Goal: Task Accomplishment & Management: Manage account settings

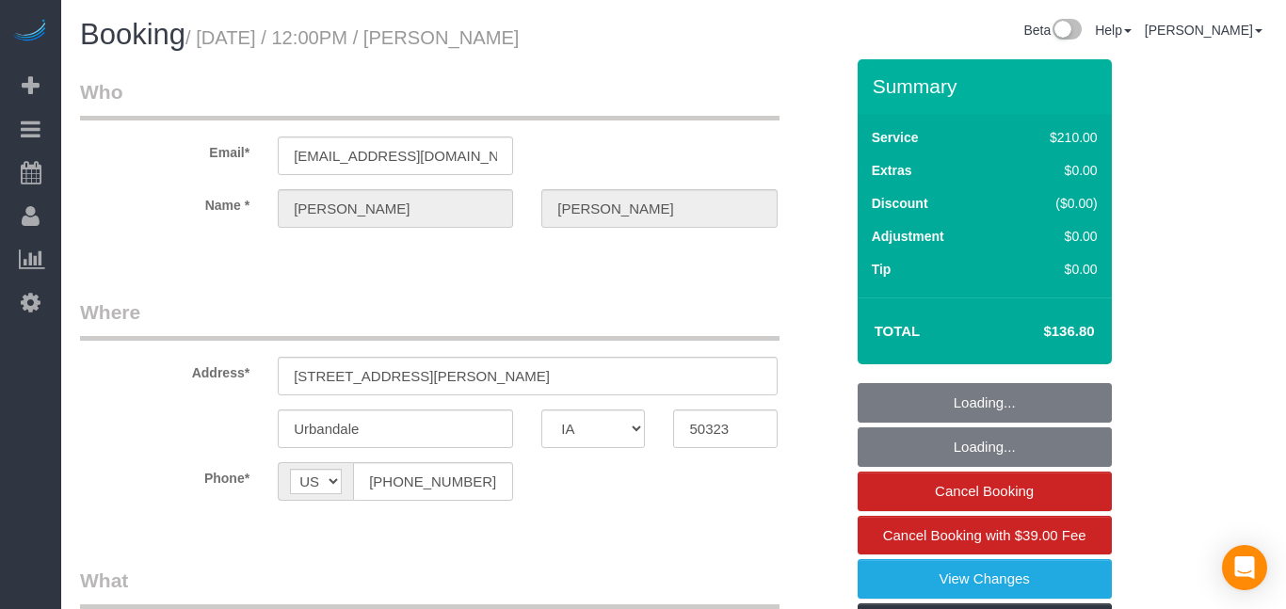
select select "IA"
select select "string:check"
select select "object:686"
select select "180"
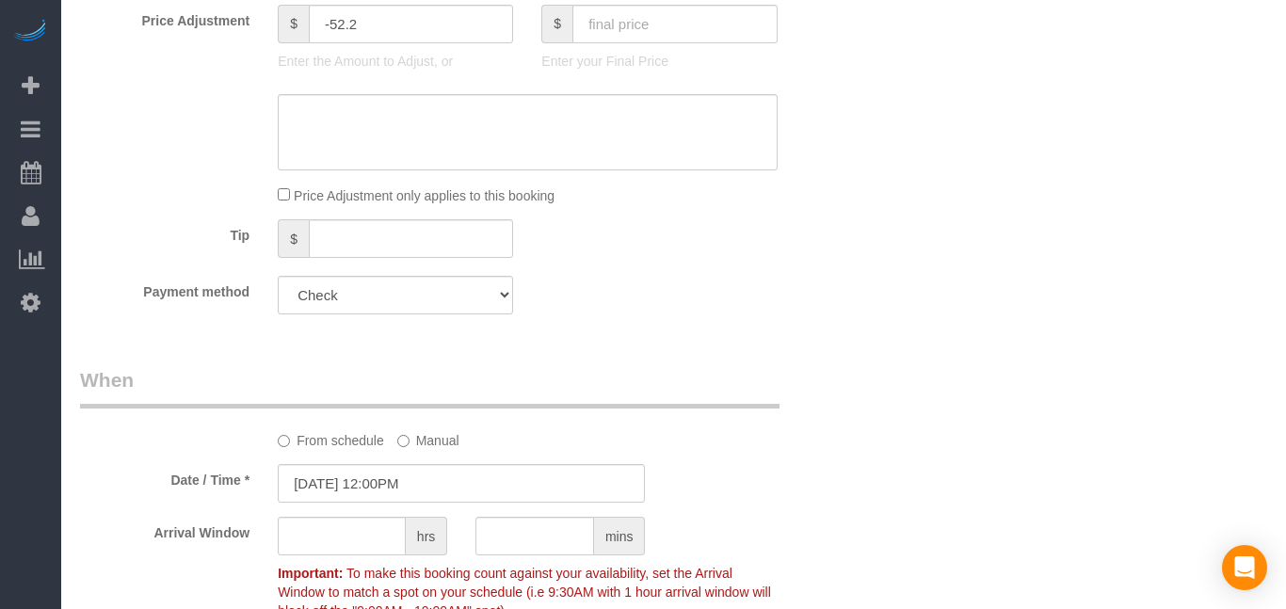
scroll to position [982, 0]
click at [445, 479] on input "[DATE] 12:00PM" at bounding box center [461, 480] width 367 height 39
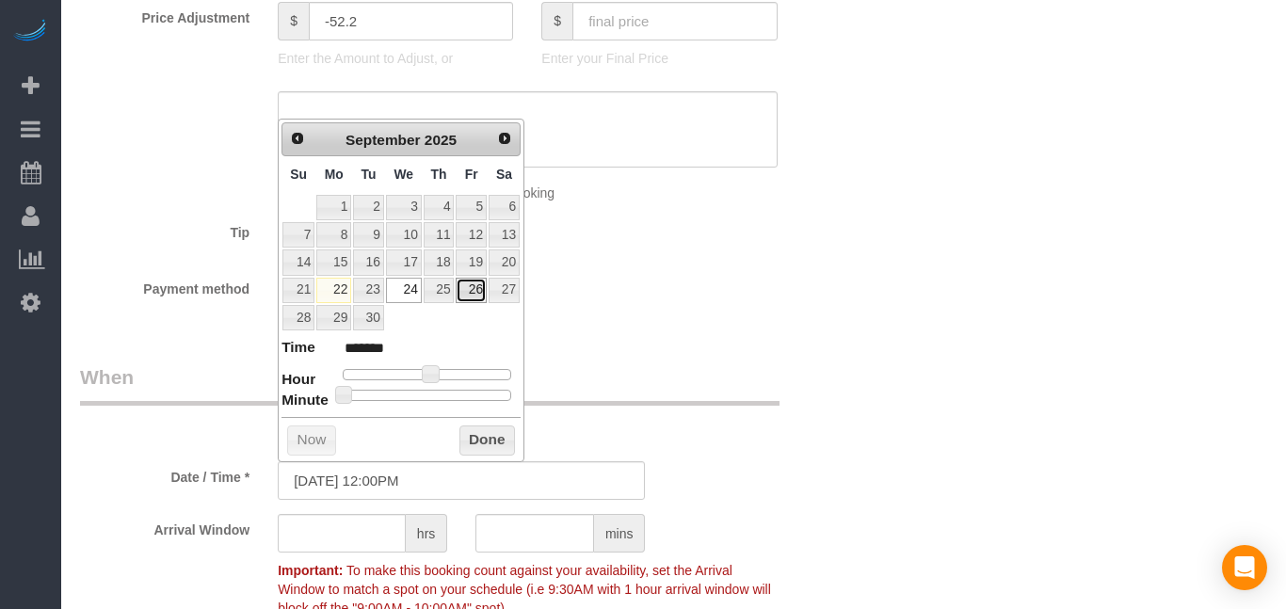
click at [482, 295] on link "26" at bounding box center [471, 290] width 30 height 25
click at [379, 489] on input "[DATE] 12:00PM" at bounding box center [461, 480] width 367 height 39
click at [487, 490] on input "[DATE] 10:00PM" at bounding box center [461, 480] width 367 height 39
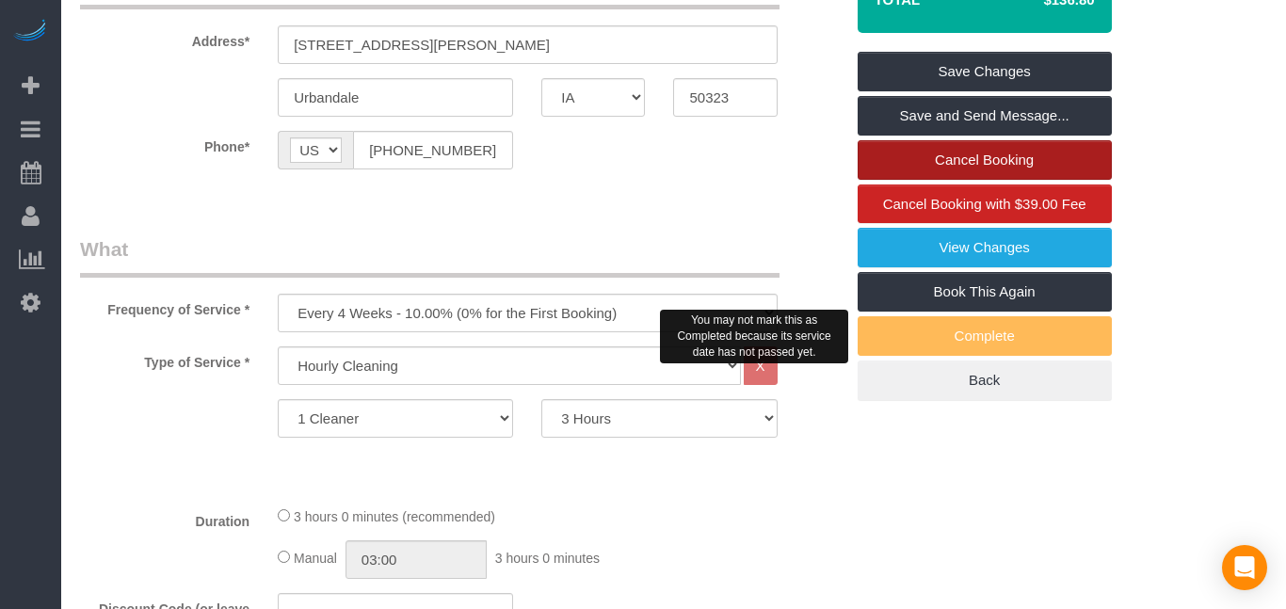
scroll to position [330, 0]
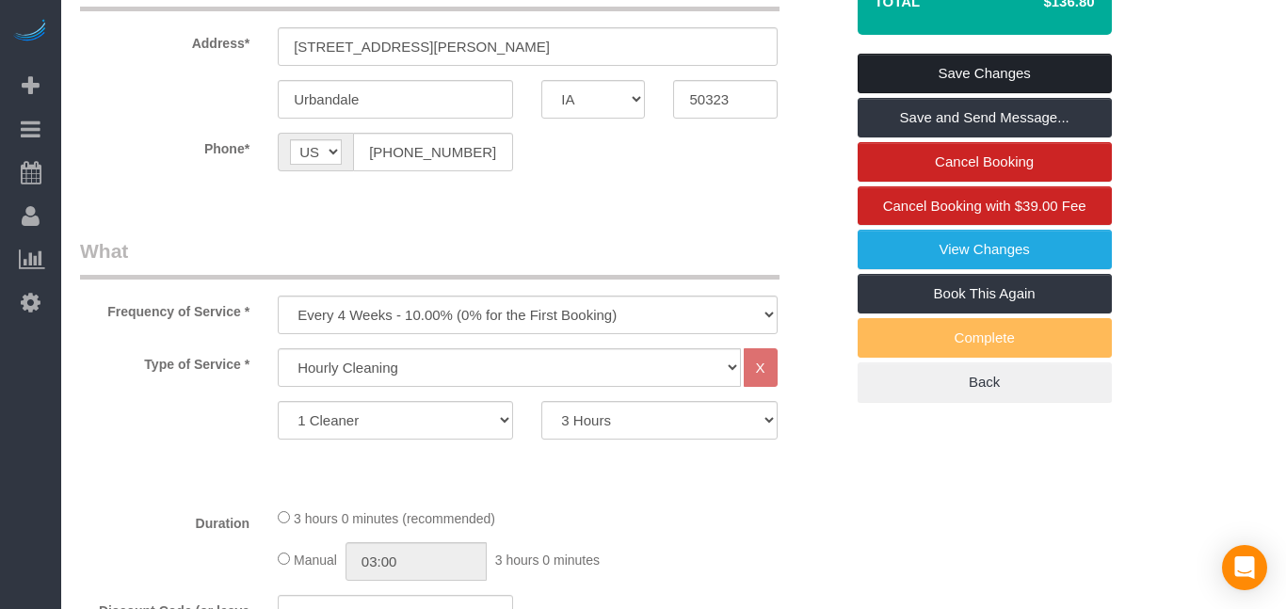
type input "[DATE] 10:00AM"
click at [1030, 74] on link "Save Changes" at bounding box center [985, 74] width 254 height 40
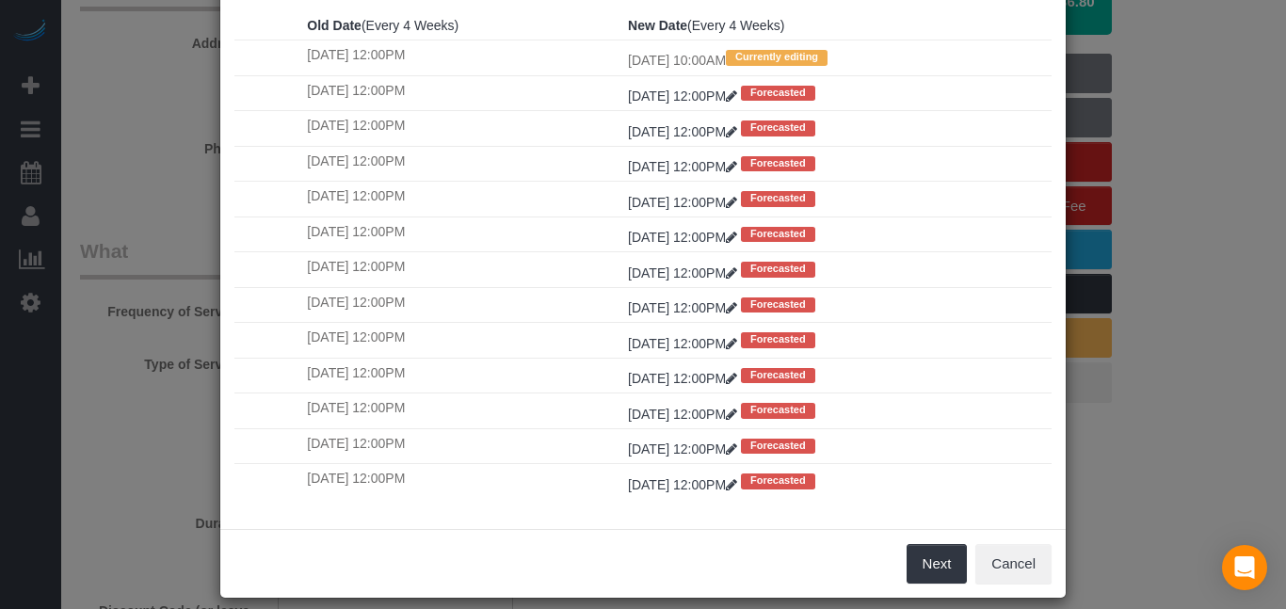
scroll to position [234, 0]
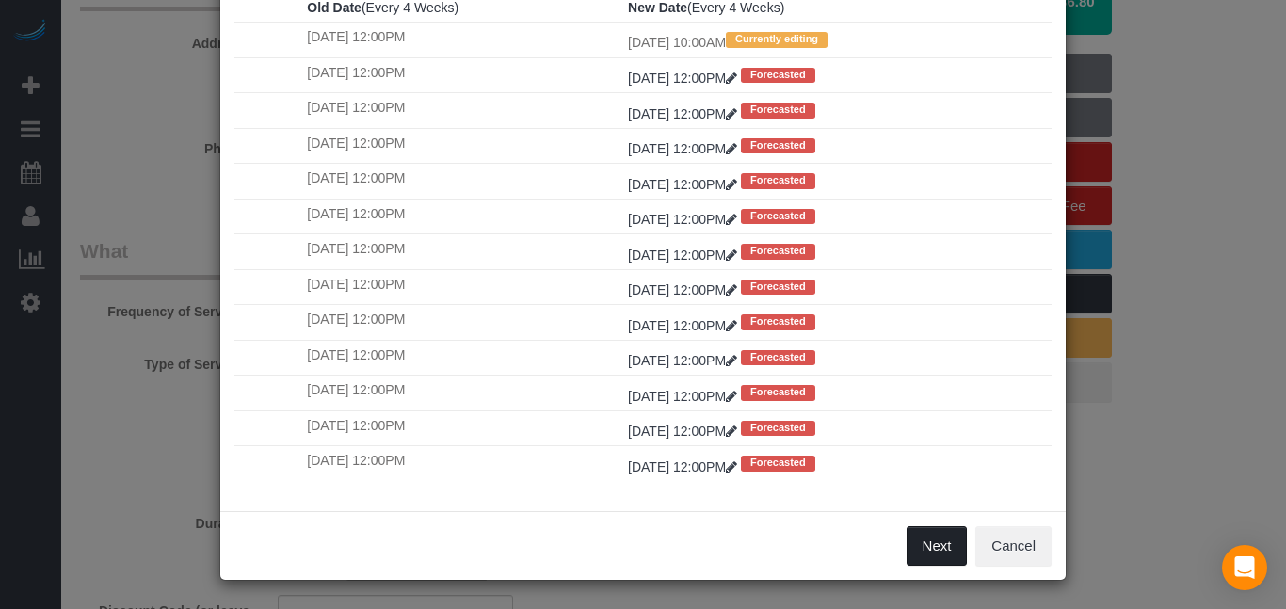
click at [958, 556] on button "Next" at bounding box center [937, 546] width 61 height 40
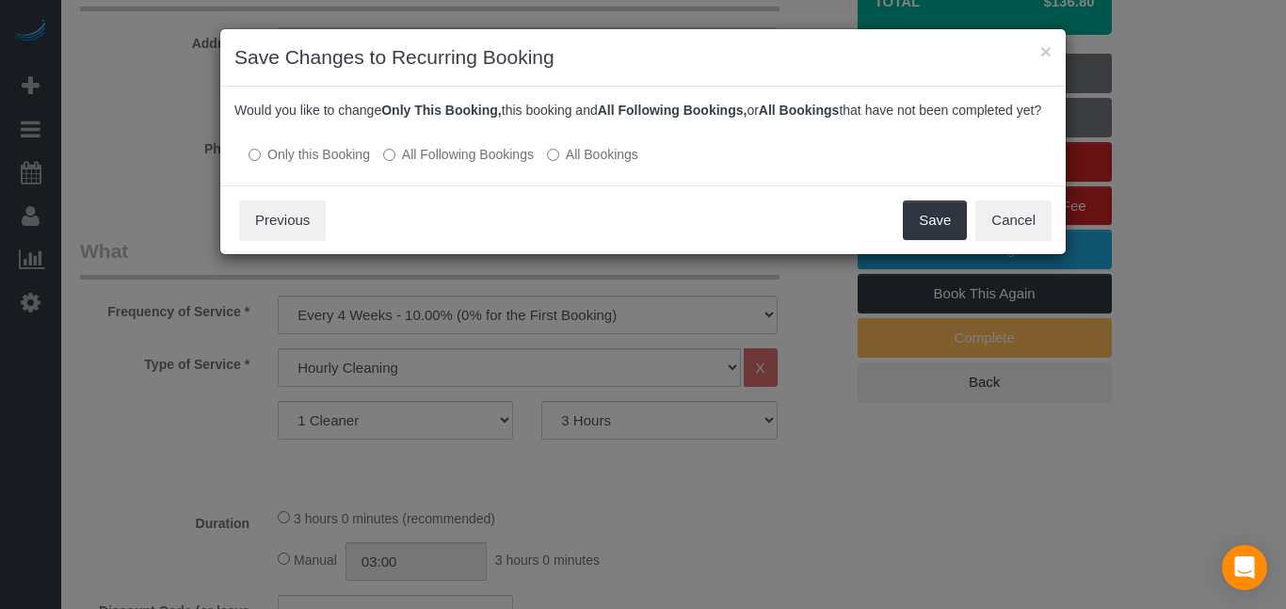
scroll to position [0, 0]
click at [918, 238] on button "Save" at bounding box center [935, 221] width 64 height 40
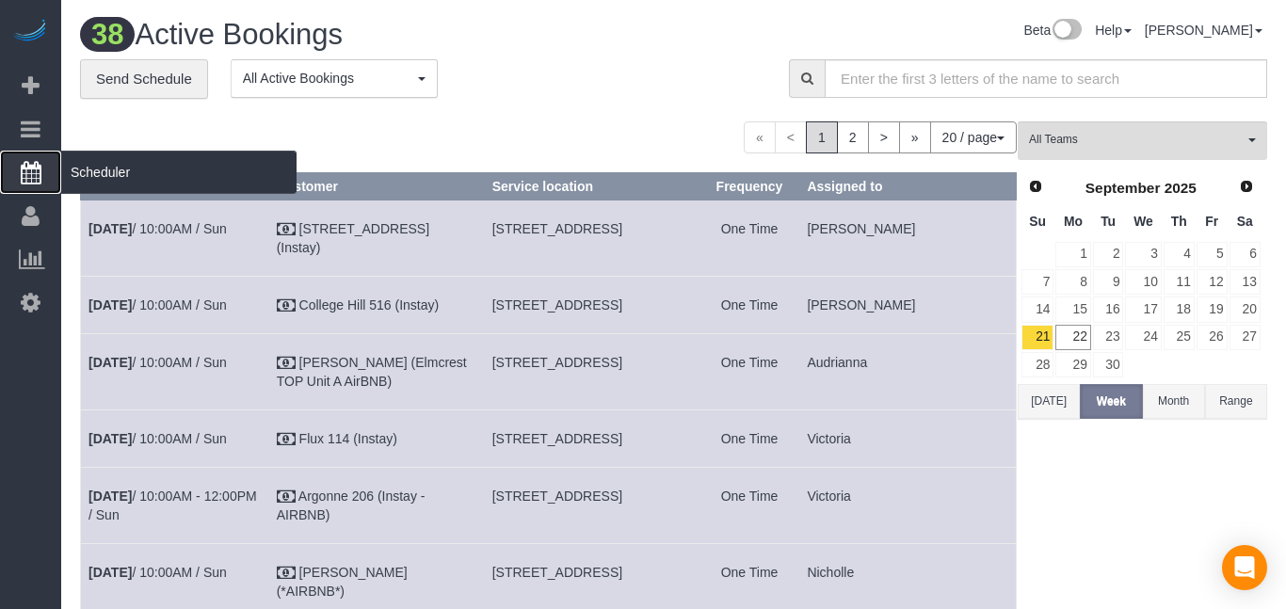
click at [22, 175] on icon at bounding box center [31, 172] width 21 height 23
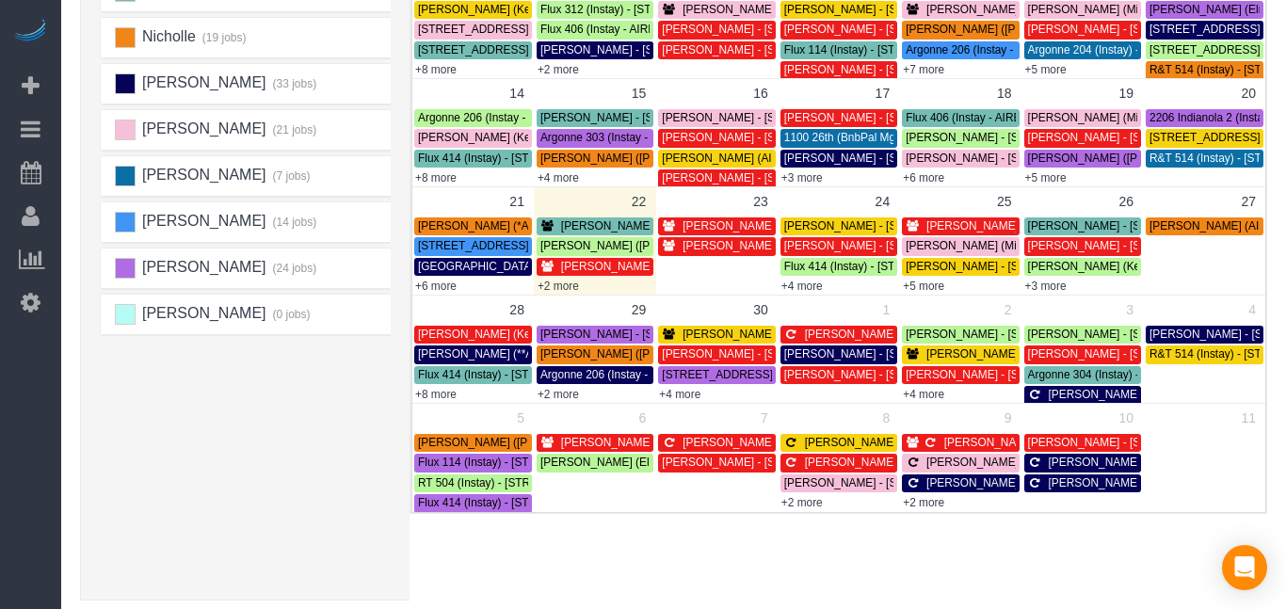
scroll to position [419, 0]
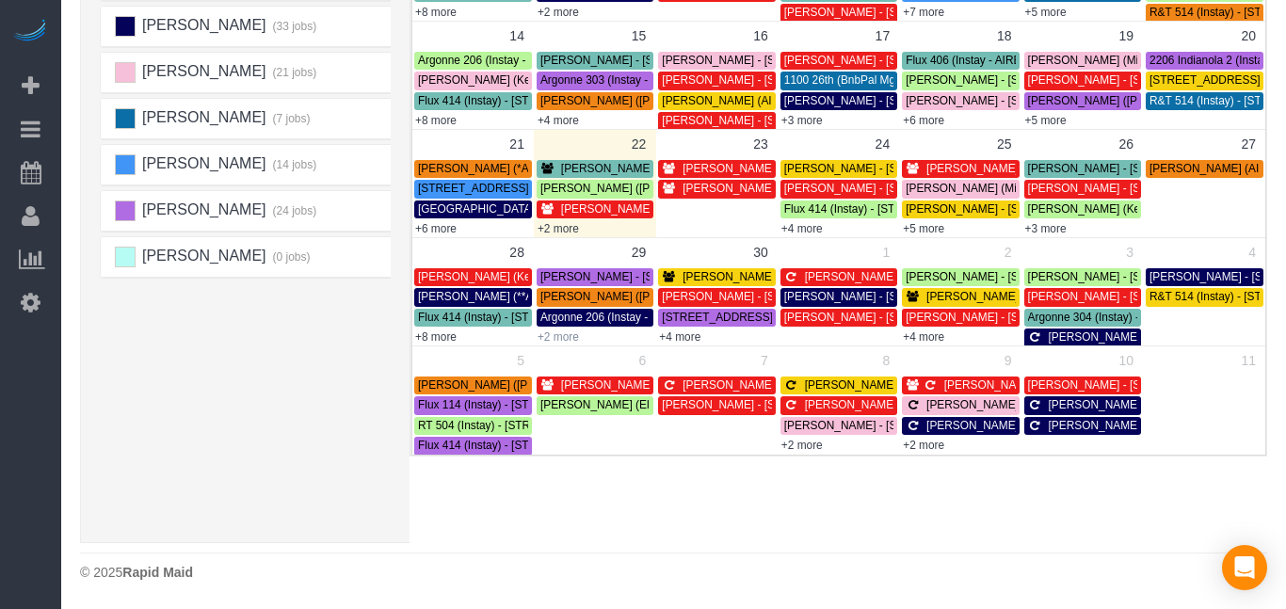
click at [569, 339] on link "+2 more" at bounding box center [558, 337] width 41 height 13
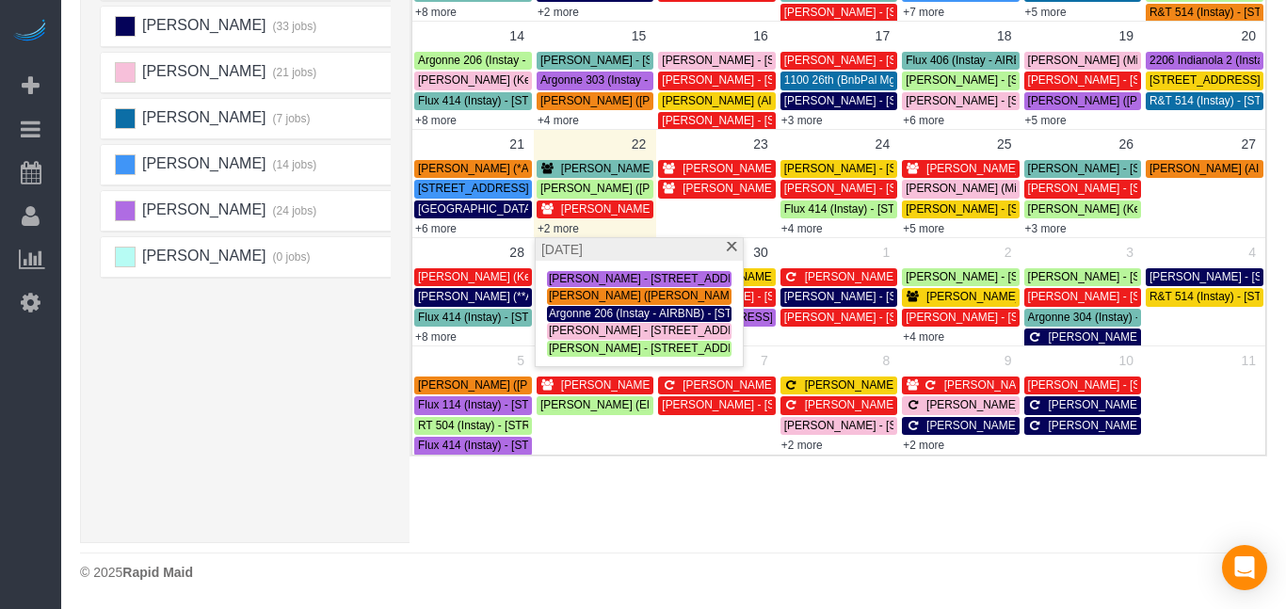
click at [674, 529] on div "× Teams All Teams All Active Teams Rating A-Z Alexsa (24 jobs) [PERSON_NAME] (3…" at bounding box center [673, 122] width 1187 height 841
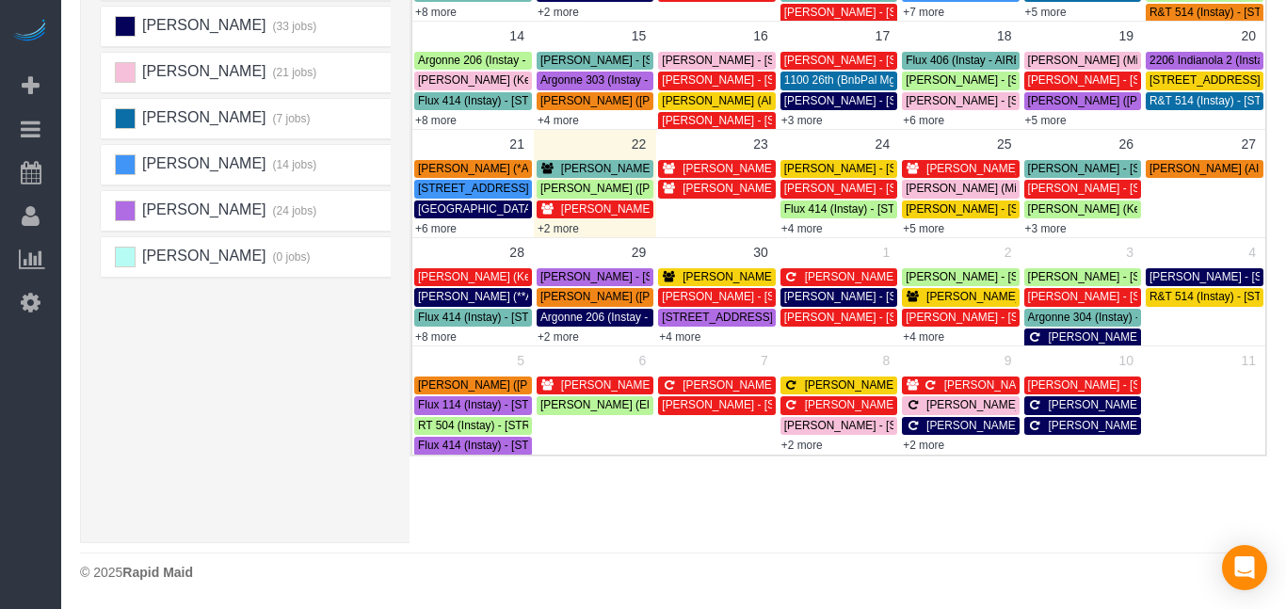
click at [674, 529] on div "× Teams All Teams All Active Teams Rating A-Z Alexsa (24 jobs) [PERSON_NAME] (3…" at bounding box center [673, 122] width 1187 height 841
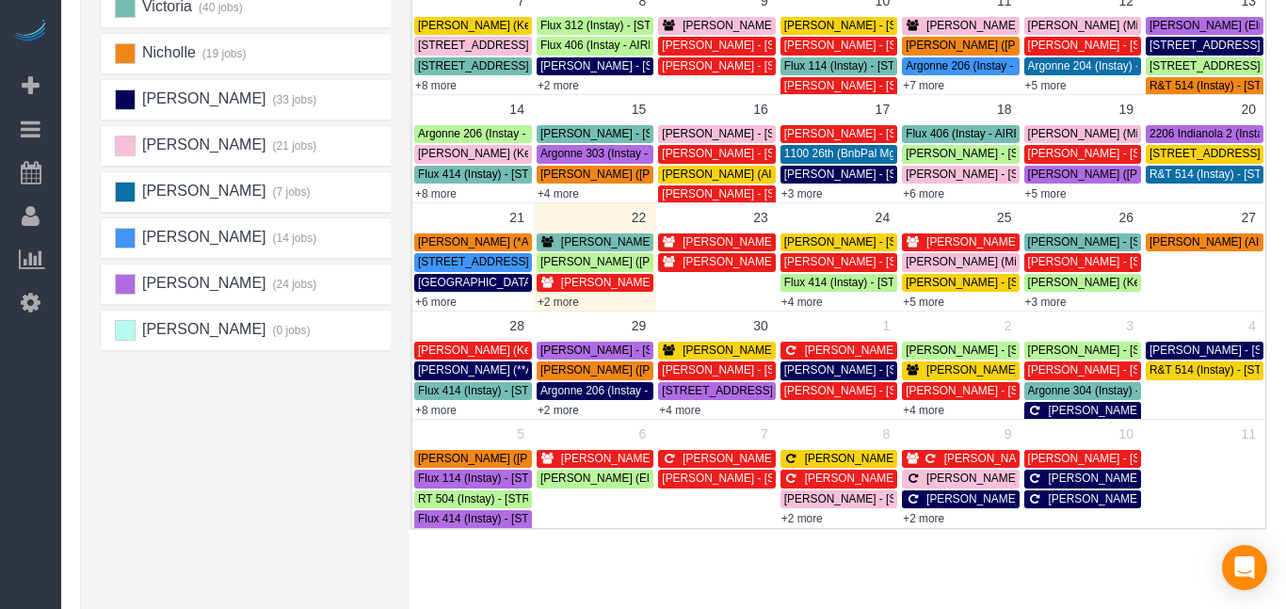
scroll to position [0, 0]
